Goal: Task Accomplishment & Management: Complete application form

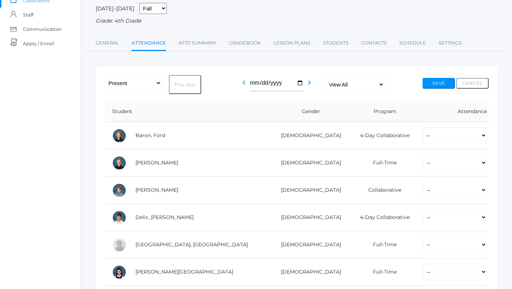
scroll to position [57, 0]
select select "TE"
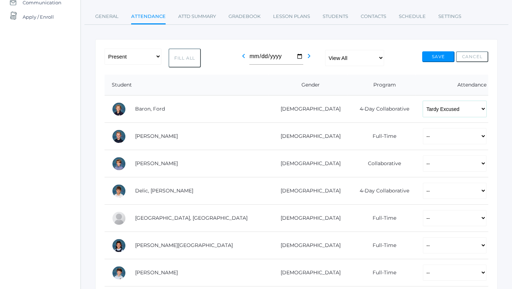
scroll to position [76, 0]
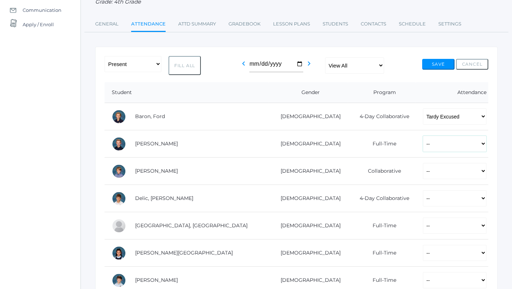
select select "P"
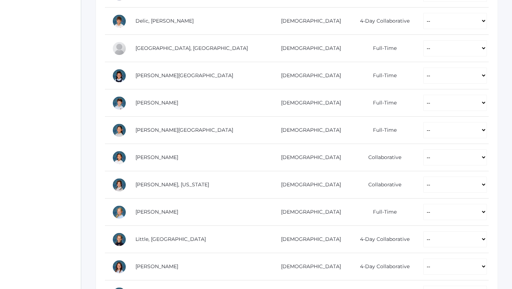
scroll to position [286, 0]
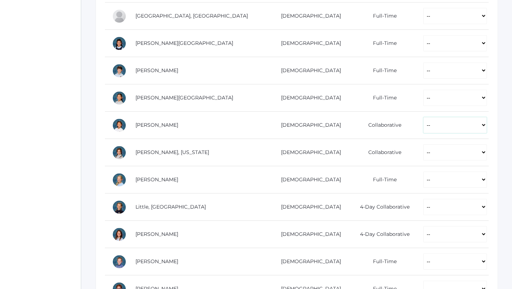
select select "P"
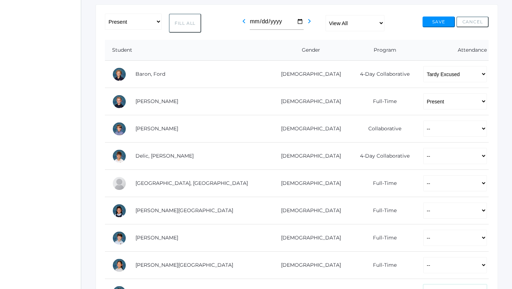
scroll to position [173, 0]
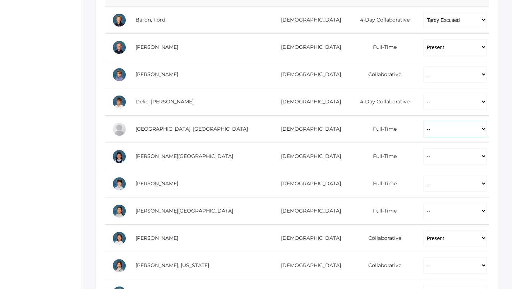
select select "P"
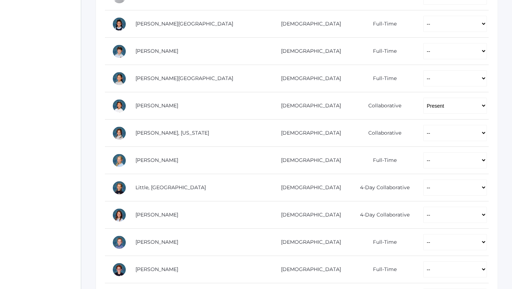
scroll to position [303, 0]
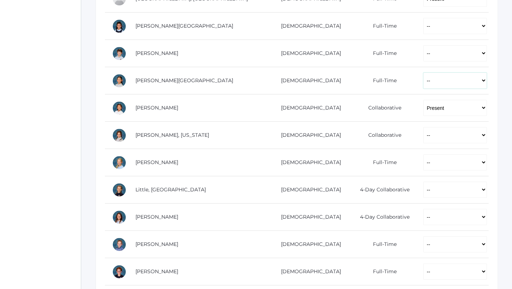
select select "P"
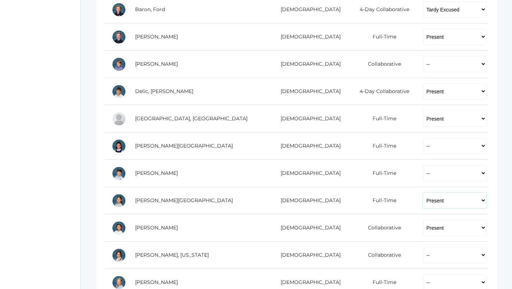
scroll to position [184, 0]
select select "P"
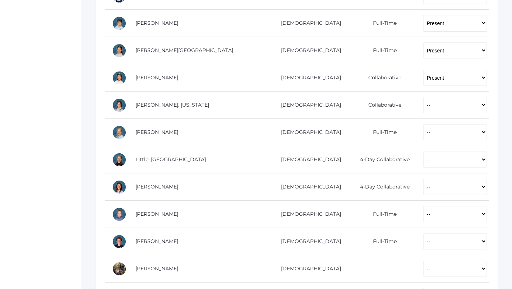
scroll to position [375, 0]
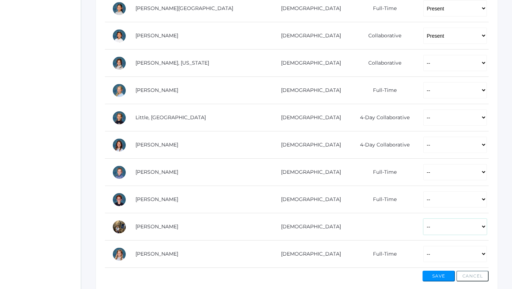
select select "P"
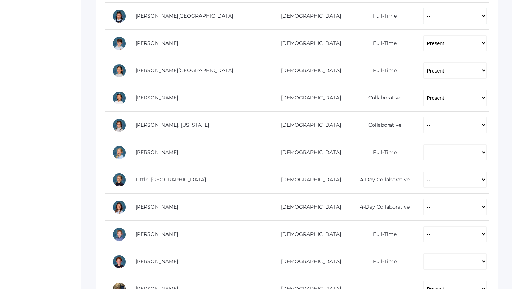
scroll to position [314, 0]
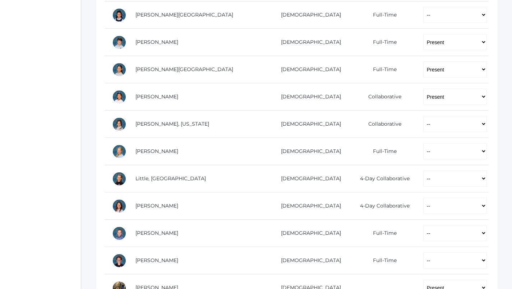
click at [434, 138] on td "-- Present Present-At-Home Tardy Excused Tardy Unexcused Absent Excused Absent …" at bounding box center [452, 151] width 73 height 27
select select "P"
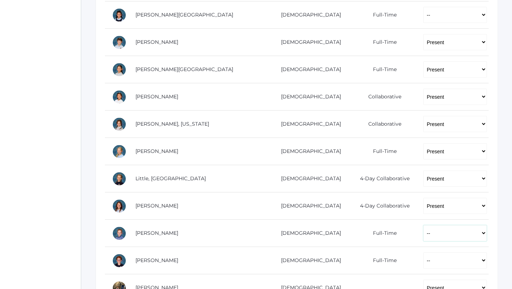
select select "P"
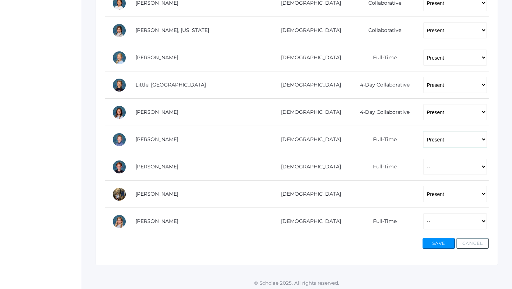
scroll to position [408, 0]
select select "P"
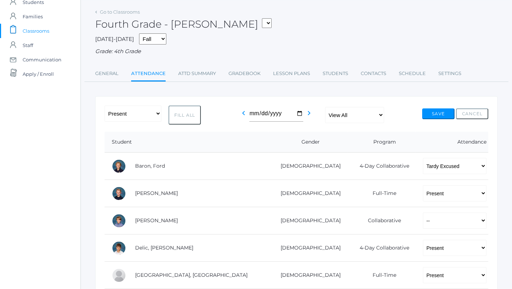
scroll to position [22, 0]
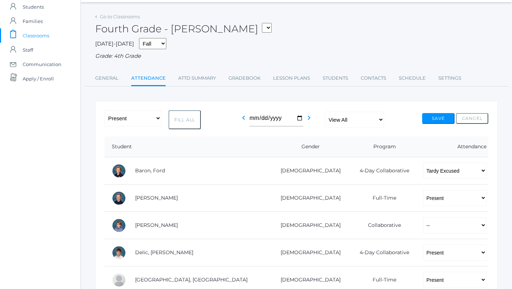
click at [427, 239] on td "-- Present Present-At-Home Tardy Excused Tardy Unexcused Absent Excused Absent …" at bounding box center [452, 252] width 73 height 27
click at [427, 231] on td "-- Present Present-At-Home Tardy Excused Tardy Unexcused Absent Excused Absent …" at bounding box center [452, 225] width 73 height 27
select select "P"
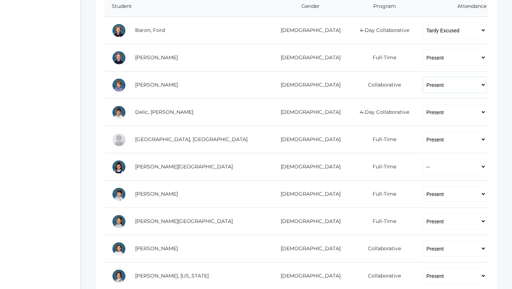
scroll to position [162, 0]
select select "P"
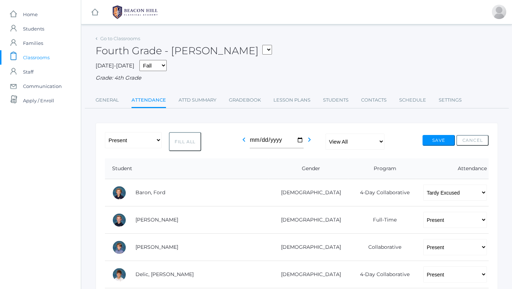
scroll to position [0, 0]
click at [435, 138] on button "Save" at bounding box center [438, 140] width 32 height 11
